Goal: Transaction & Acquisition: Obtain resource

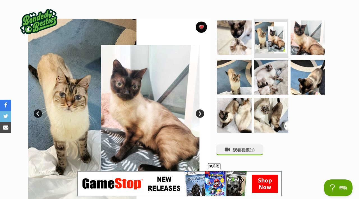
click at [158, 61] on img at bounding box center [119, 110] width 182 height 182
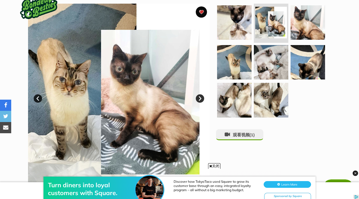
scroll to position [112, 0]
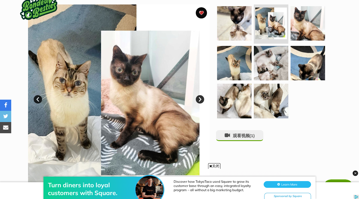
click at [199, 100] on link "下一个" at bounding box center [200, 99] width 8 height 8
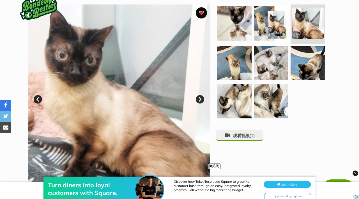
click at [199, 100] on link "下一个" at bounding box center [200, 99] width 8 height 8
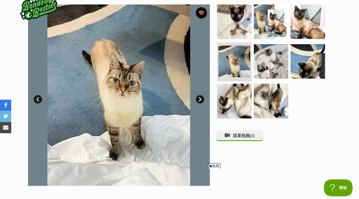
click at [200, 98] on link "下一个" at bounding box center [200, 99] width 8 height 8
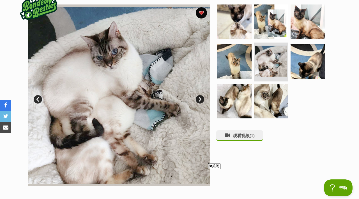
click at [200, 98] on link "下一个" at bounding box center [200, 99] width 8 height 8
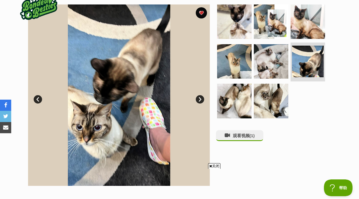
click at [200, 98] on link "下一个" at bounding box center [200, 99] width 8 height 8
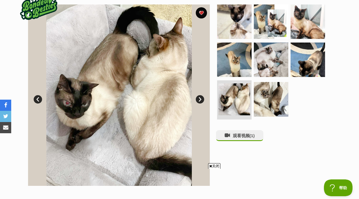
click at [200, 98] on link "下一个" at bounding box center [200, 99] width 8 height 8
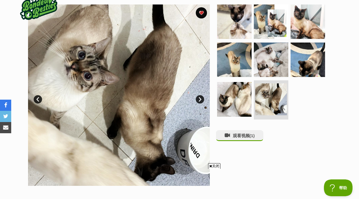
click at [200, 98] on link "下一个" at bounding box center [200, 99] width 8 height 8
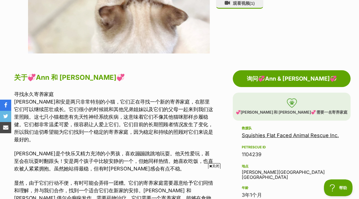
scroll to position [244, 0]
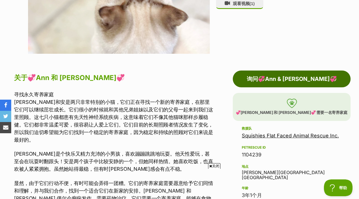
click at [252, 82] on link "询问💞Ann & Dean💞" at bounding box center [291, 79] width 118 height 17
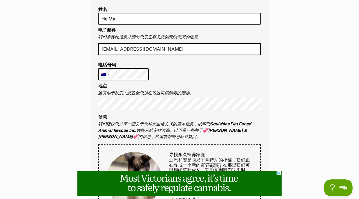
scroll to position [172, 0]
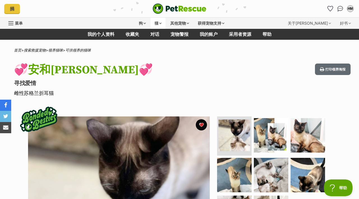
click at [154, 24] on font "猫" at bounding box center [156, 23] width 4 height 5
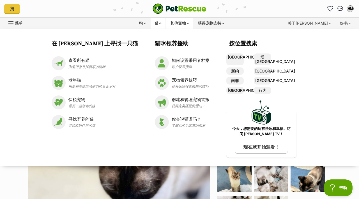
click at [177, 27] on div "其他宠物" at bounding box center [179, 23] width 27 height 11
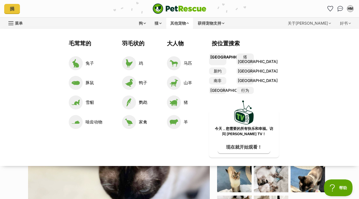
click at [219, 59] on font "[PERSON_NAME][GEOGRAPHIC_DATA]" at bounding box center [230, 57] width 41 height 5
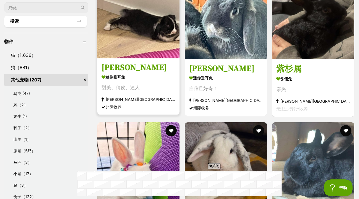
scroll to position [204, 0]
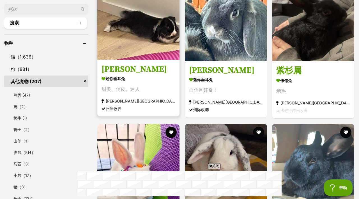
click at [146, 71] on h3 "多贾" at bounding box center [138, 69] width 74 height 11
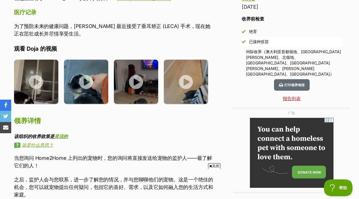
scroll to position [458, 0]
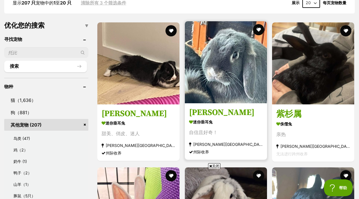
scroll to position [159, 0]
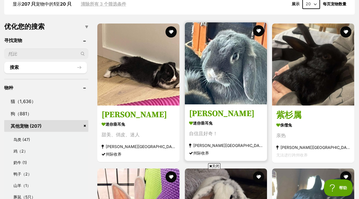
click at [207, 89] on img at bounding box center [226, 63] width 82 height 82
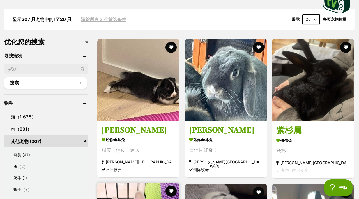
scroll to position [0, 0]
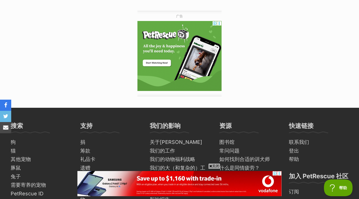
scroll to position [808, 0]
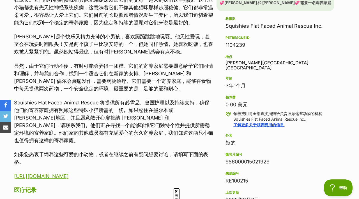
scroll to position [360, 0]
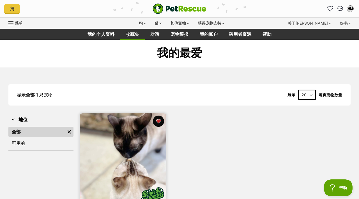
scroll to position [4, 0]
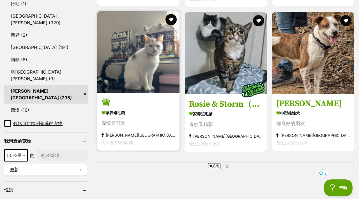
scroll to position [317, 0]
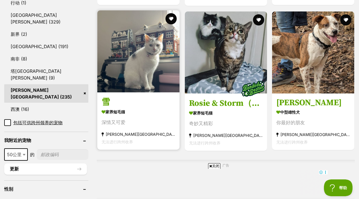
click at [167, 101] on h3 "雪" at bounding box center [138, 101] width 74 height 11
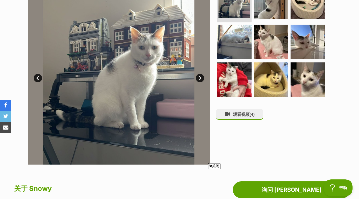
scroll to position [134, 0]
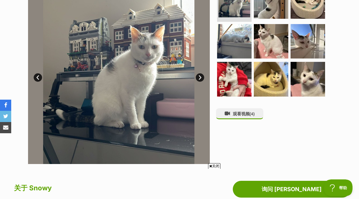
click at [200, 80] on link "下一个" at bounding box center [200, 77] width 8 height 8
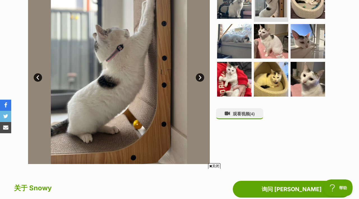
click at [201, 78] on link "下一个" at bounding box center [200, 77] width 8 height 8
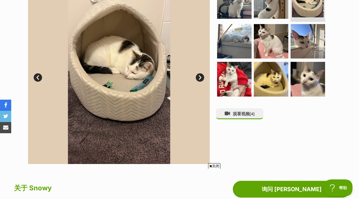
click at [201, 78] on link "下一个" at bounding box center [200, 77] width 8 height 8
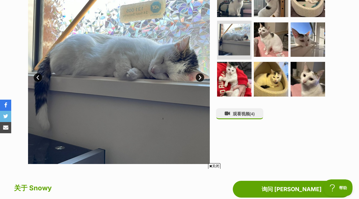
click at [201, 78] on link "下一个" at bounding box center [200, 77] width 8 height 8
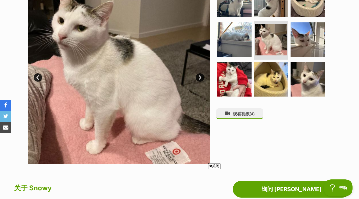
click at [201, 78] on link "下一个" at bounding box center [200, 77] width 8 height 8
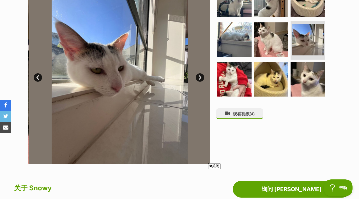
click at [201, 78] on link "下一个" at bounding box center [200, 77] width 8 height 8
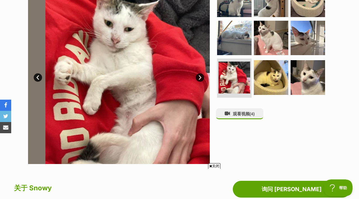
click at [201, 78] on link "下一个" at bounding box center [200, 77] width 8 height 8
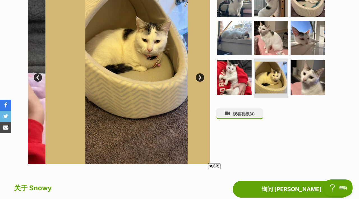
click at [201, 78] on link "下一个" at bounding box center [200, 77] width 8 height 8
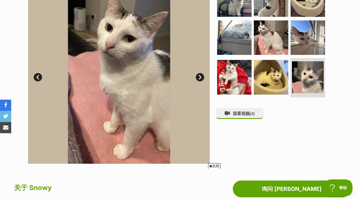
scroll to position [134, 0]
